Goal: Information Seeking & Learning: Find specific fact

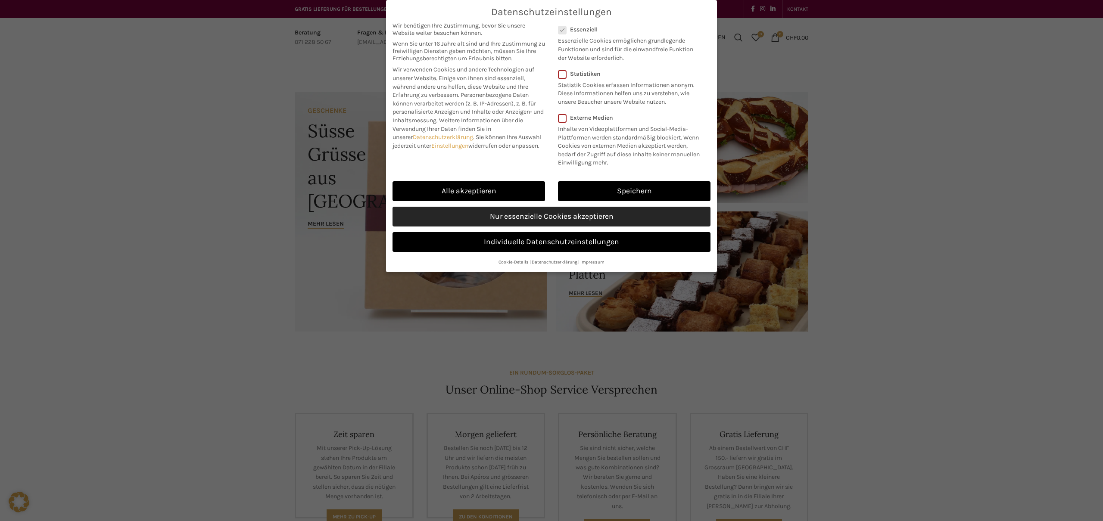
click at [543, 213] on link "Nur essenzielle Cookies akzeptieren" at bounding box center [552, 217] width 318 height 20
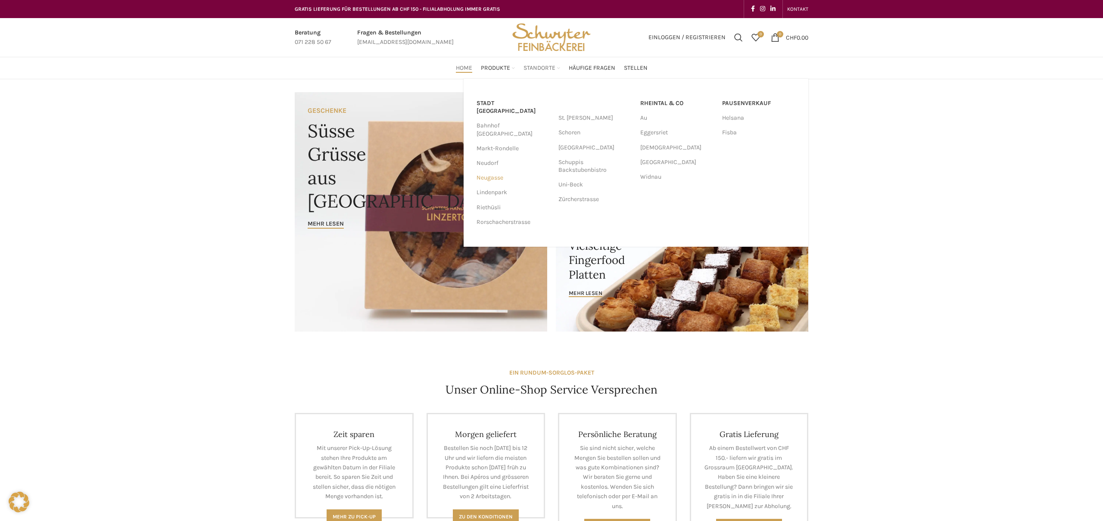
scroll to position [1, 0]
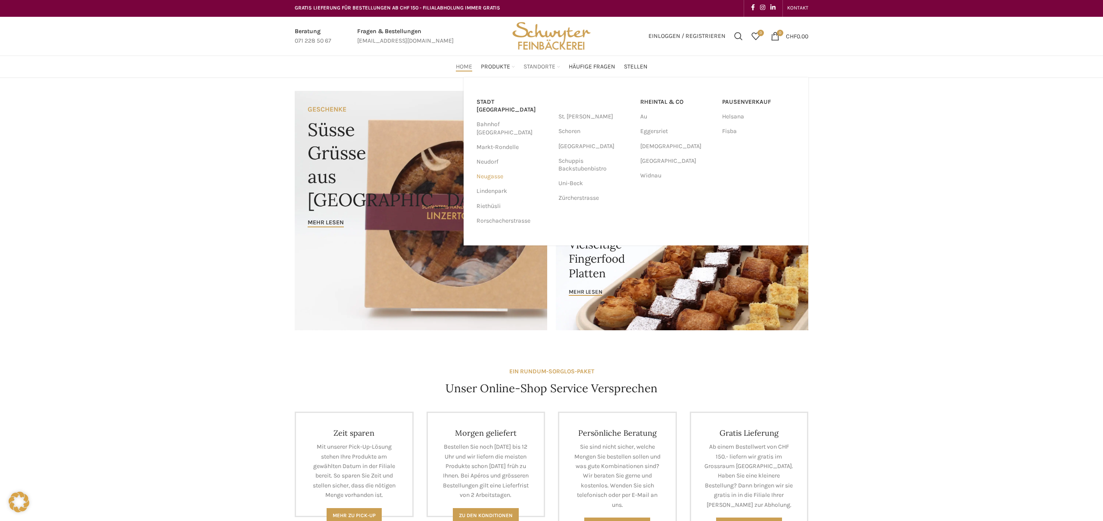
click at [488, 169] on link "Neugasse" at bounding box center [513, 176] width 73 height 15
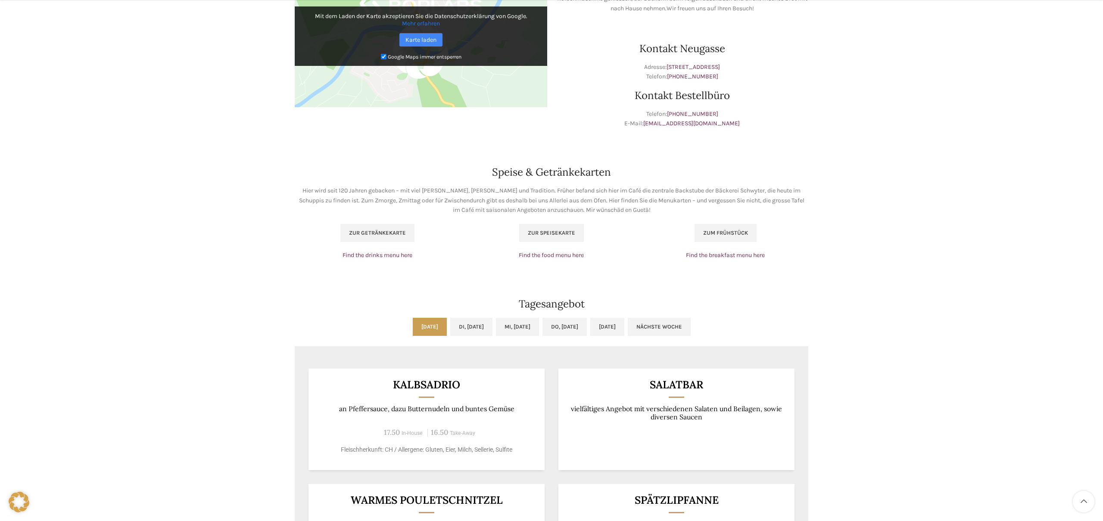
scroll to position [409, 0]
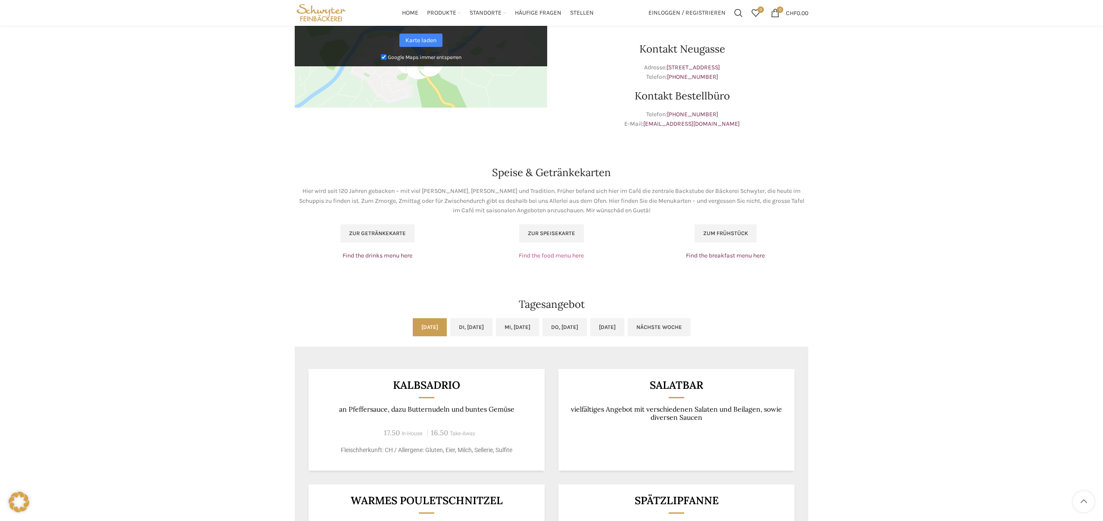
click at [547, 256] on link "Find the food menu here" at bounding box center [551, 255] width 65 height 7
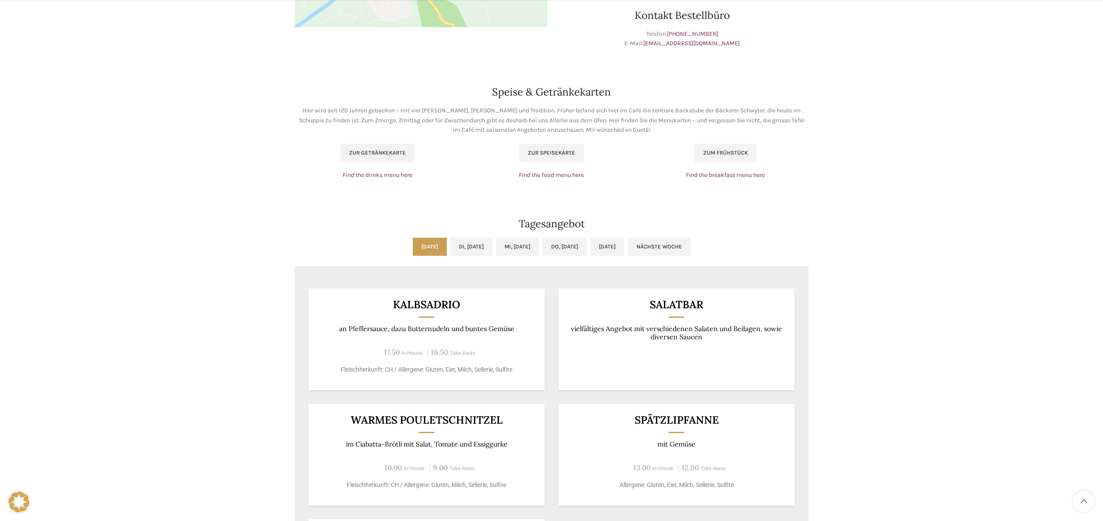
scroll to position [558, 0]
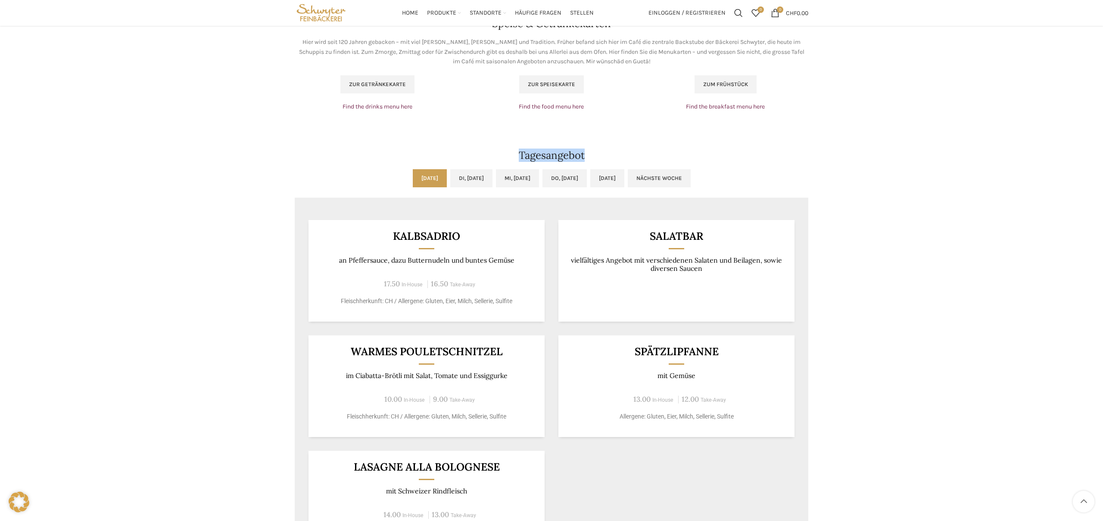
drag, startPoint x: 549, startPoint y: 152, endPoint x: 666, endPoint y: 158, distance: 116.9
click at [653, 156] on h2 "Tagesangebot" at bounding box center [552, 155] width 514 height 10
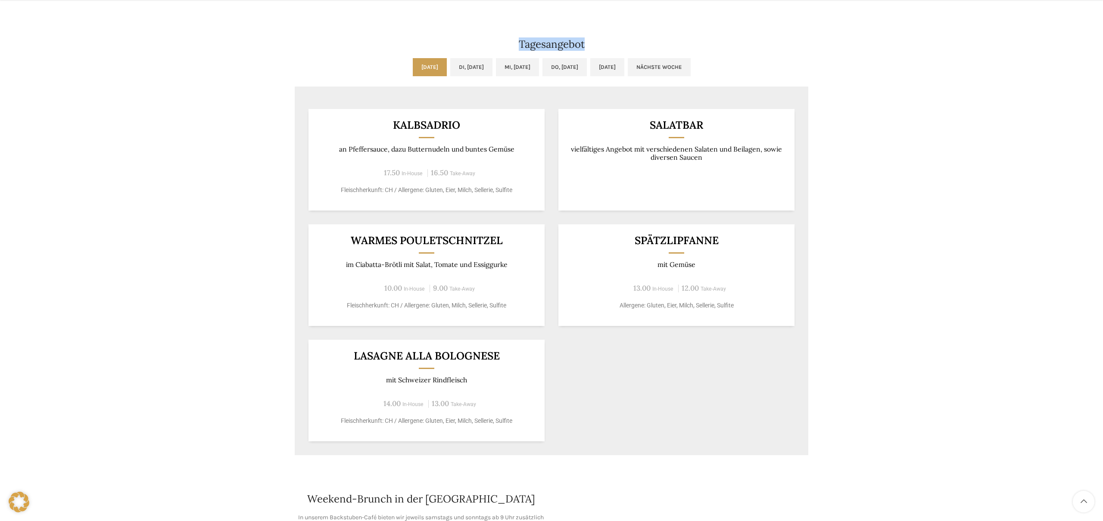
scroll to position [670, 0]
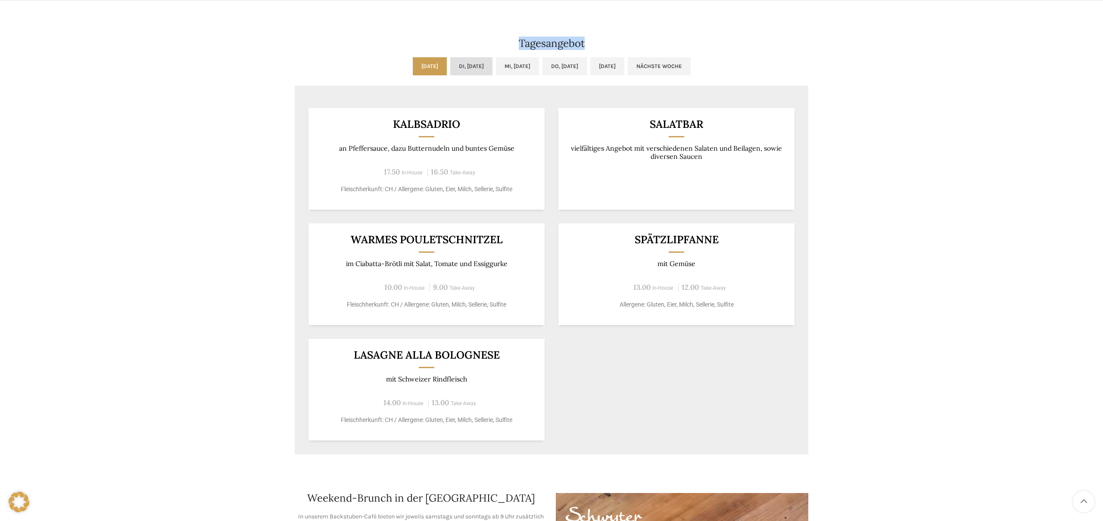
click at [453, 74] on link "Di, 02.09.2025" at bounding box center [471, 66] width 42 height 18
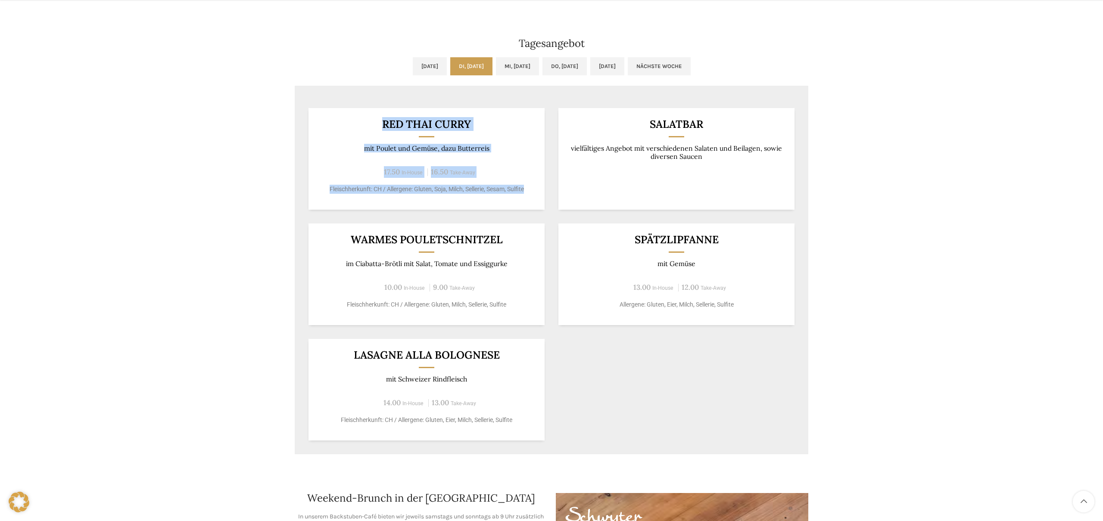
drag, startPoint x: 320, startPoint y: 115, endPoint x: 539, endPoint y: 201, distance: 235.3
click at [539, 201] on div "Red Thai Curry mit Poulet und Gemüse, dazu Butterreis 17.50 In-House 16.50 Take…" at bounding box center [427, 159] width 236 height 102
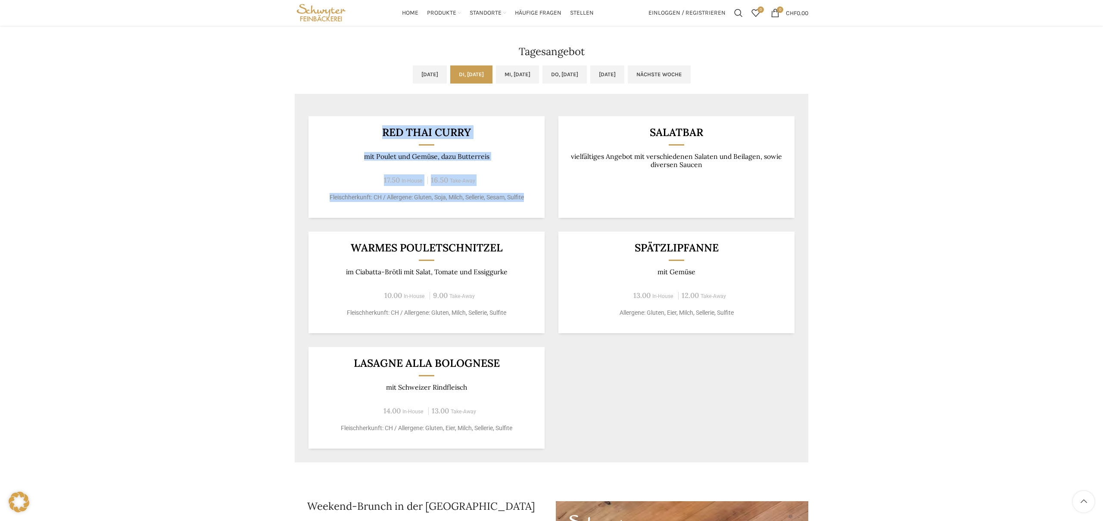
scroll to position [655, 0]
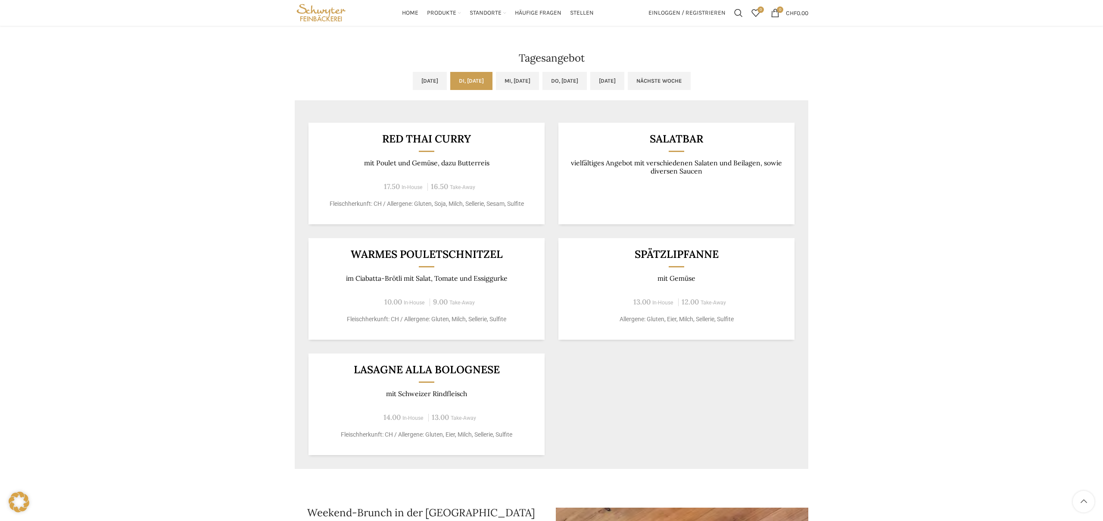
click at [872, 196] on div "Backstuben-Café Neugasse Wochentag ÖFFNUNGSZEITEN Montag - Freitag 06:30 - 18:3…" at bounding box center [551, 438] width 1103 height 2028
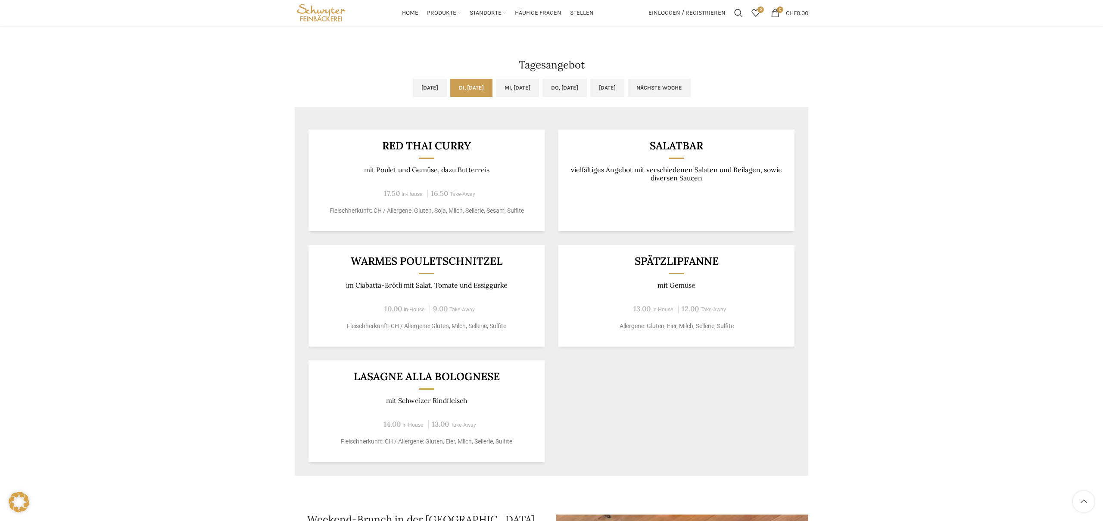
scroll to position [644, 0]
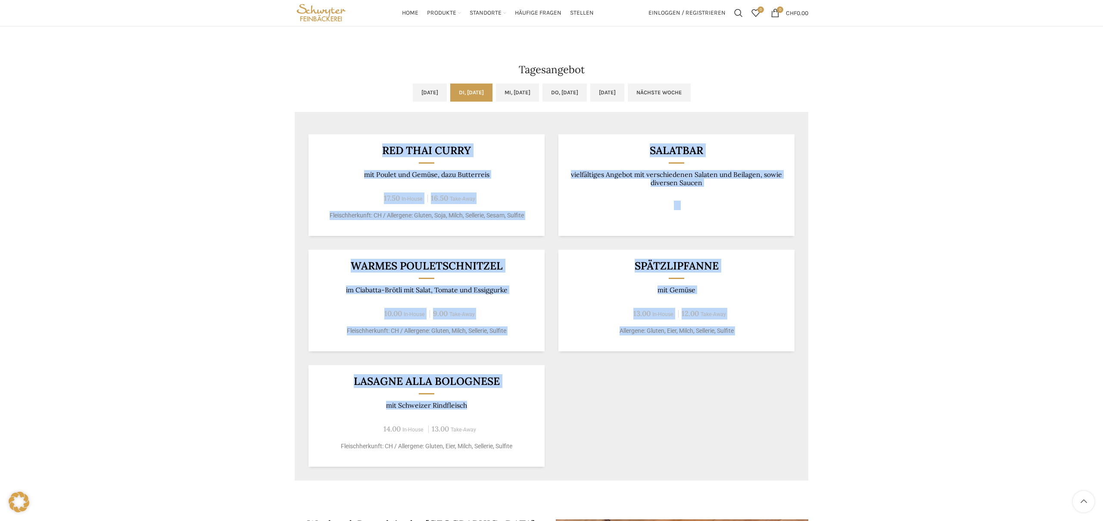
drag, startPoint x: 576, startPoint y: 421, endPoint x: 197, endPoint y: 128, distance: 479.3
click at [197, 128] on div "Backstuben-Café Neugasse Wochentag ÖFFNUNGSZEITEN Montag - Freitag 06:30 - 18:3…" at bounding box center [551, 407] width 1103 height 1944
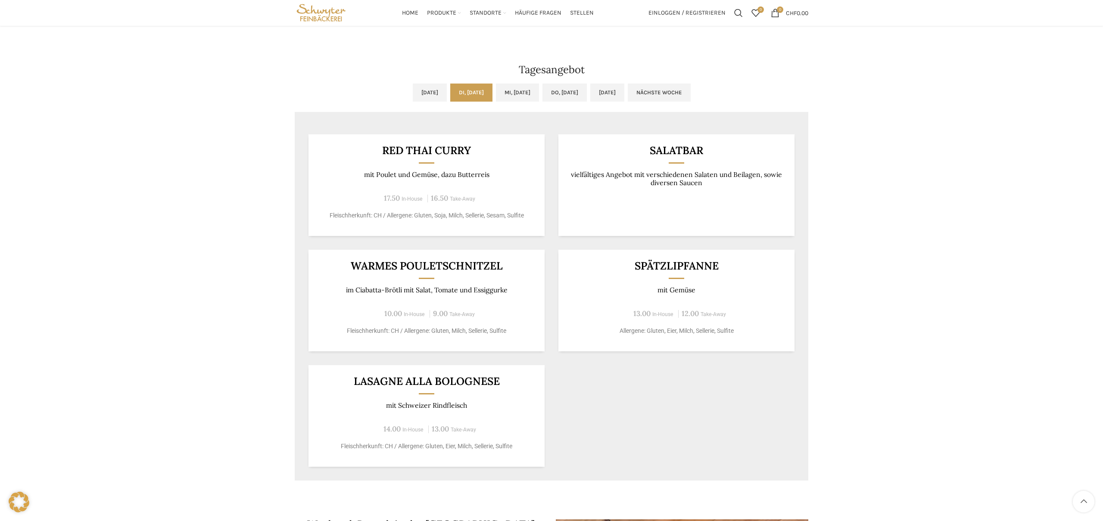
click at [197, 128] on div "Backstuben-Café Neugasse Wochentag ÖFFNUNGSZEITEN Montag - Freitag 06:30 - 18:3…" at bounding box center [551, 407] width 1103 height 1944
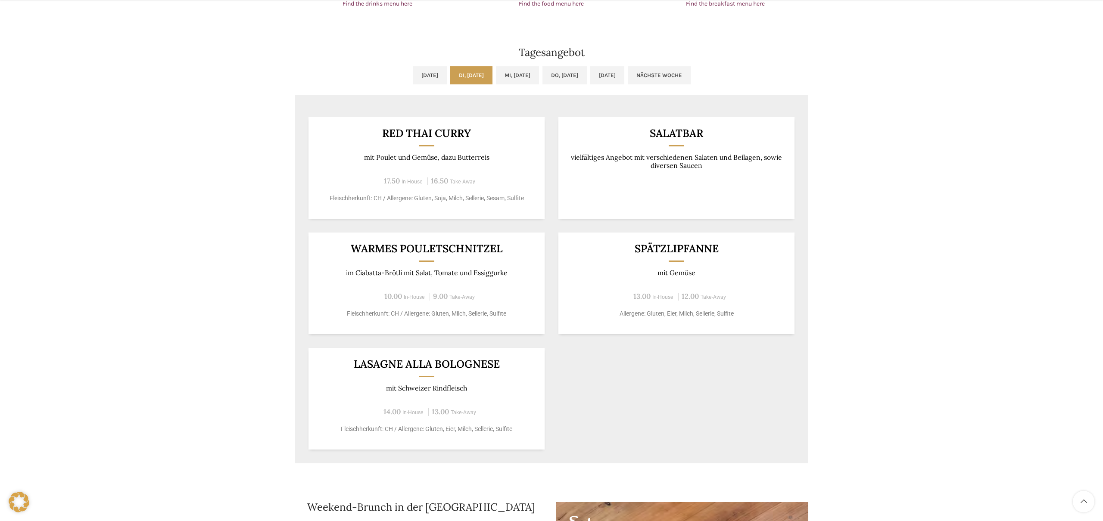
scroll to position [663, 0]
click at [1020, 60] on div "Backstuben-Café Neugasse Wochentag ÖFFNUNGSZEITEN Montag - Freitag 06:30 - 18:3…" at bounding box center [551, 388] width 1103 height 1944
